Goal: Task Accomplishment & Management: Manage account settings

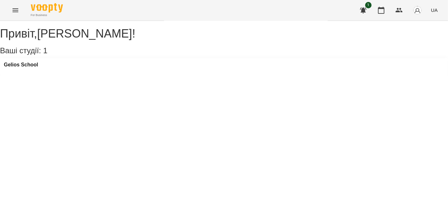
click at [18, 12] on icon "Menu" at bounding box center [16, 10] width 8 height 8
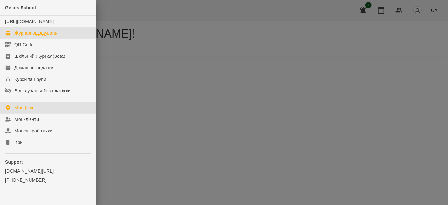
click at [31, 36] on div "Журнал відвідувань" at bounding box center [35, 33] width 43 height 6
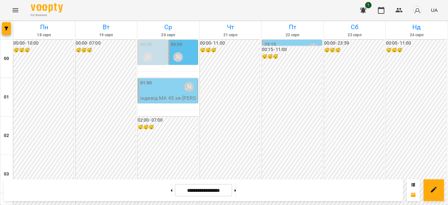
scroll to position [409, 0]
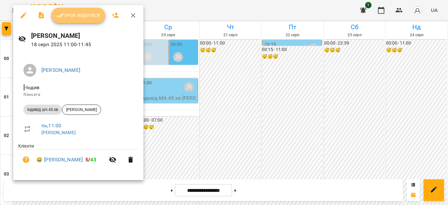
click at [83, 16] on span "Урок відбувся" at bounding box center [79, 16] width 44 height 8
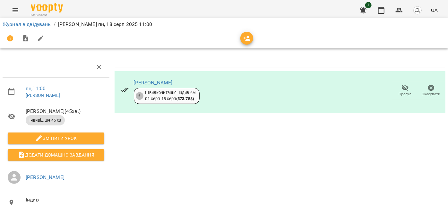
click at [17, 11] on icon "Menu" at bounding box center [16, 10] width 8 height 8
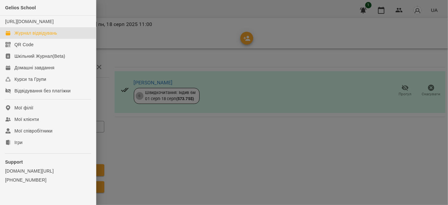
click at [26, 36] on div "Журнал відвідувань" at bounding box center [35, 33] width 43 height 6
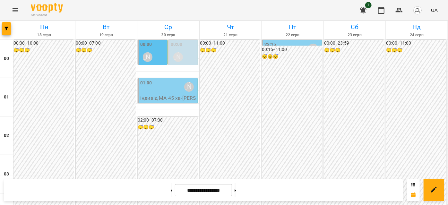
scroll to position [409, 0]
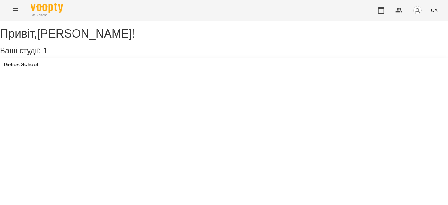
click at [10, 10] on button "Menu" at bounding box center [15, 10] width 15 height 15
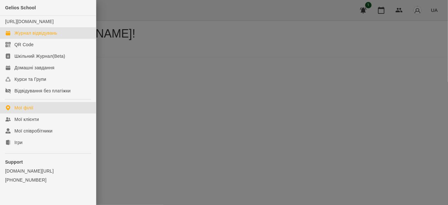
click at [24, 36] on div "Журнал відвідувань" at bounding box center [35, 33] width 43 height 6
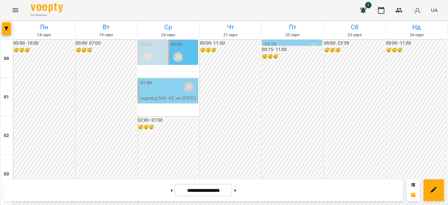
scroll to position [438, 0]
